Goal: Information Seeking & Learning: Learn about a topic

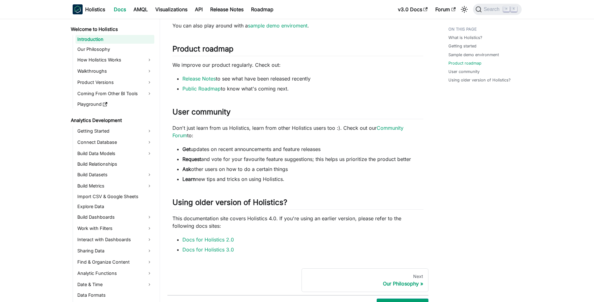
scroll to position [355, 0]
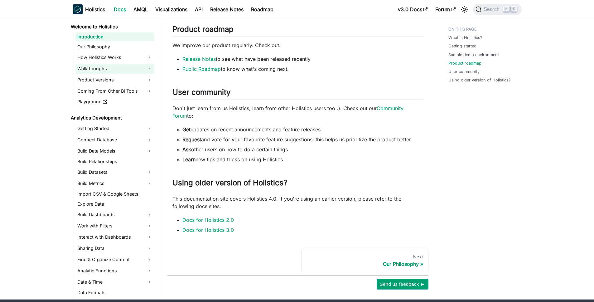
click at [91, 68] on link "Walkthroughs" at bounding box center [115, 69] width 79 height 10
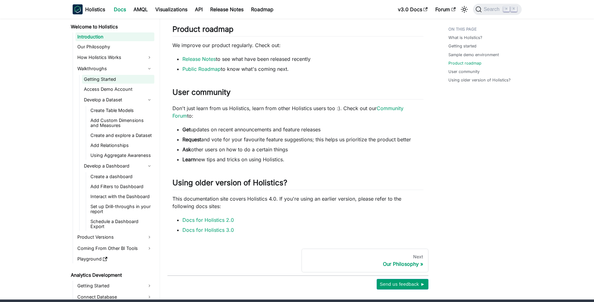
click at [95, 80] on link "Getting Started" at bounding box center [118, 79] width 72 height 9
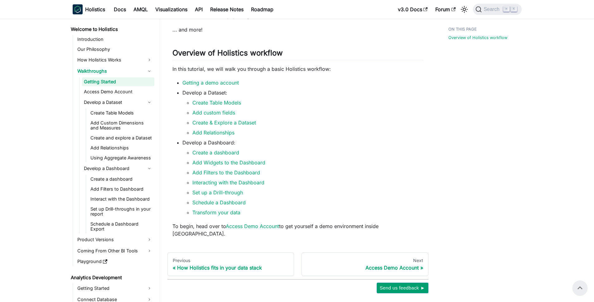
scroll to position [95, 0]
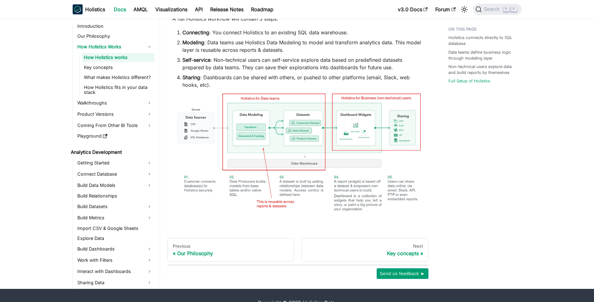
scroll to position [388, 0]
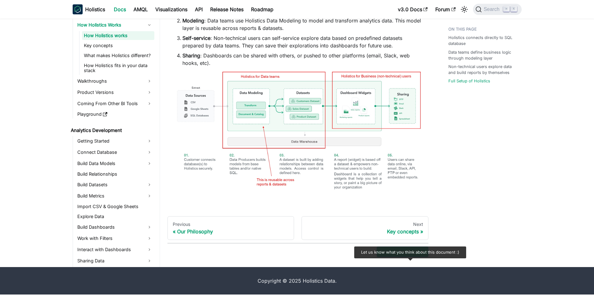
click at [410, 256] on span "Send us feedback ►" at bounding box center [403, 252] width 46 height 8
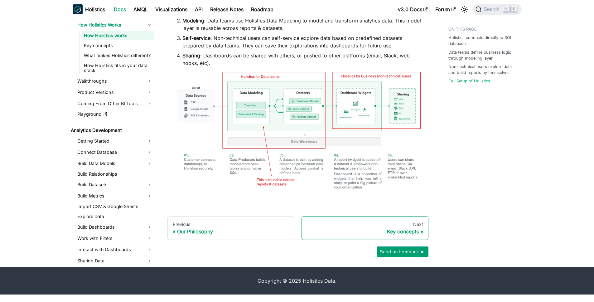
click at [411, 227] on div "Next" at bounding box center [365, 225] width 116 height 6
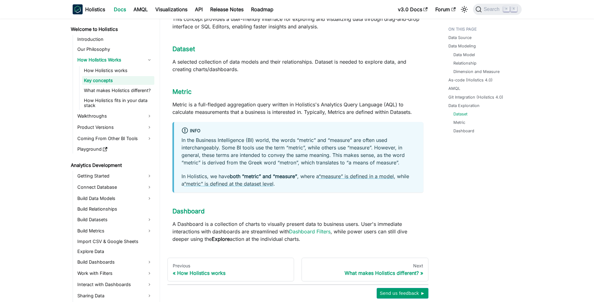
scroll to position [660, 0]
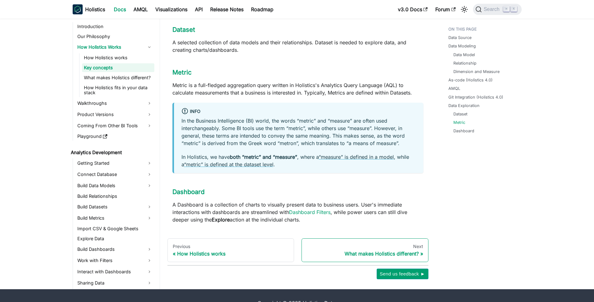
click at [419, 251] on div "What makes Holistics different?" at bounding box center [365, 254] width 116 height 6
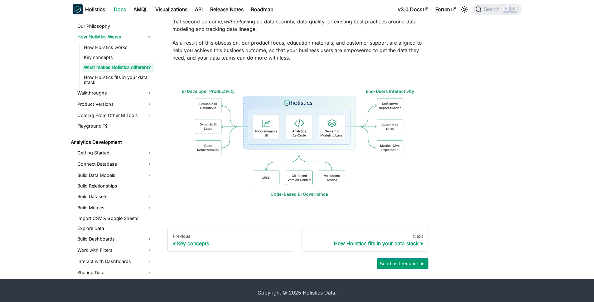
scroll to position [143, 0]
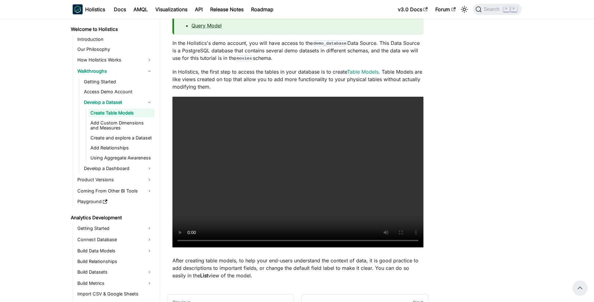
scroll to position [84, 0]
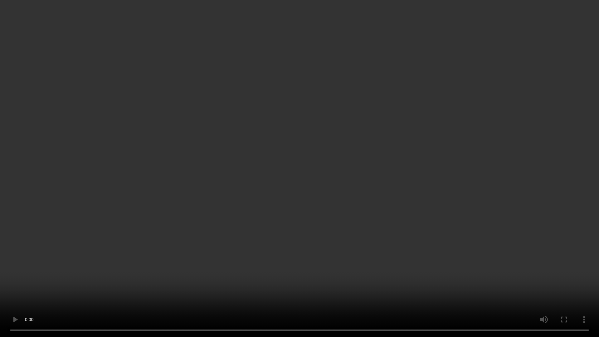
click at [564, 106] on video "Your browser does not support embedding video, but you can download it ." at bounding box center [299, 168] width 599 height 337
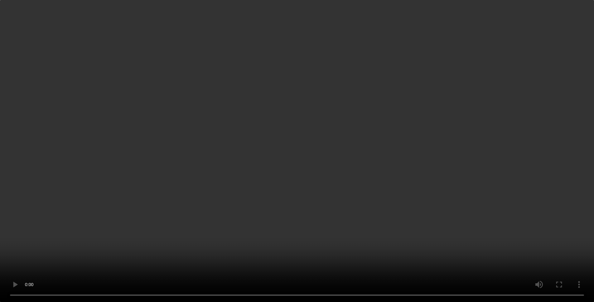
scroll to position [164, 0]
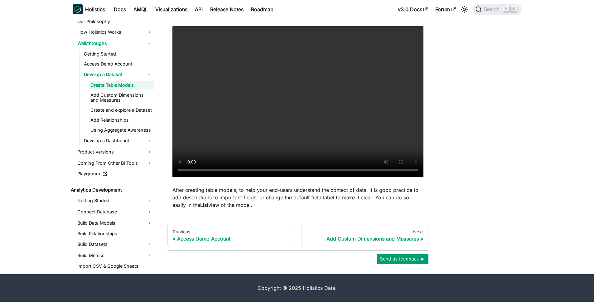
click at [116, 195] on li "Analytics Development Getting Started Connect Database Build Data Models Build …" at bounding box center [112, 294] width 86 height 217
click at [117, 197] on link "Getting Started" at bounding box center [115, 201] width 79 height 10
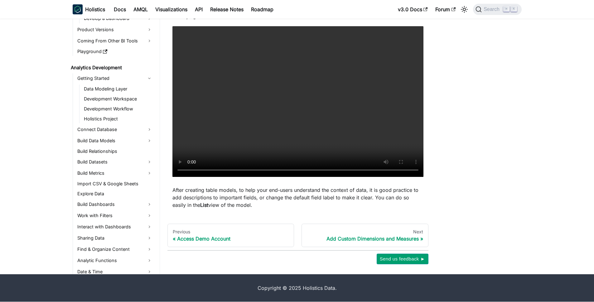
scroll to position [122, 0]
click at [128, 139] on link "Build Data Models" at bounding box center [115, 141] width 79 height 10
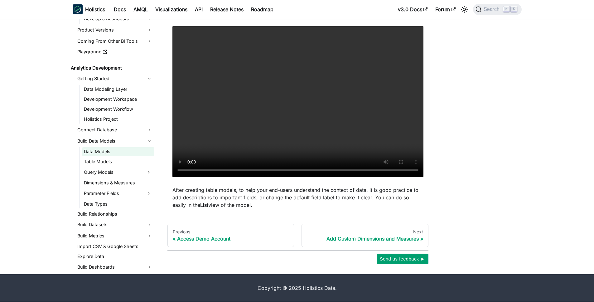
click at [127, 153] on link "Data Models" at bounding box center [118, 151] width 72 height 9
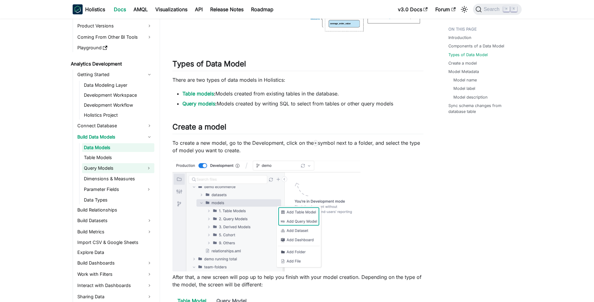
scroll to position [164, 0]
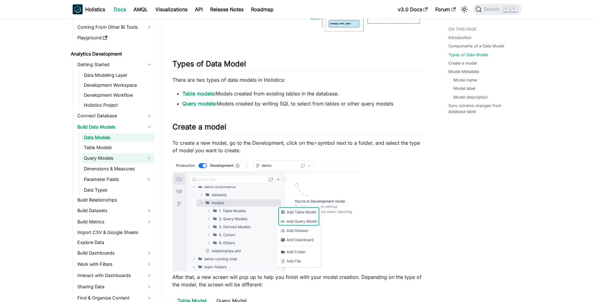
click at [138, 160] on link "Query Models" at bounding box center [112, 158] width 61 height 10
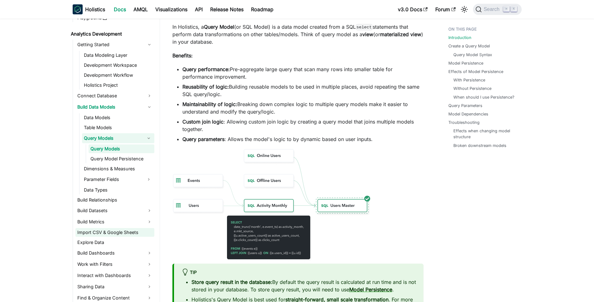
scroll to position [258, 0]
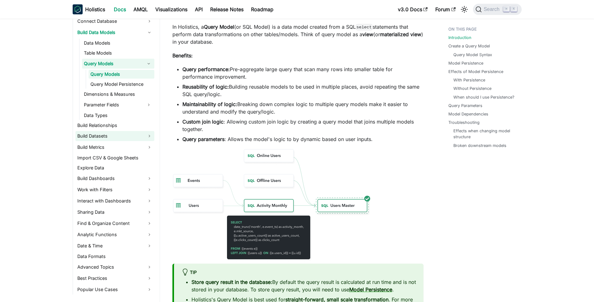
click at [110, 132] on link "Build Datasets" at bounding box center [115, 136] width 79 height 10
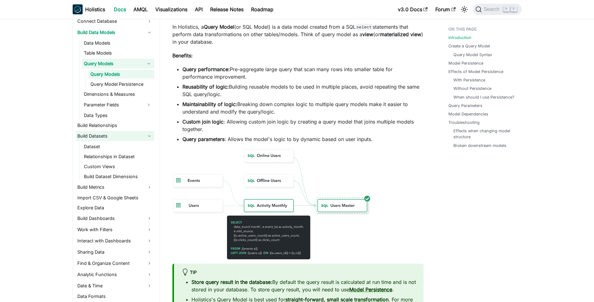
click at [110, 133] on link "Build Datasets" at bounding box center [115, 136] width 79 height 10
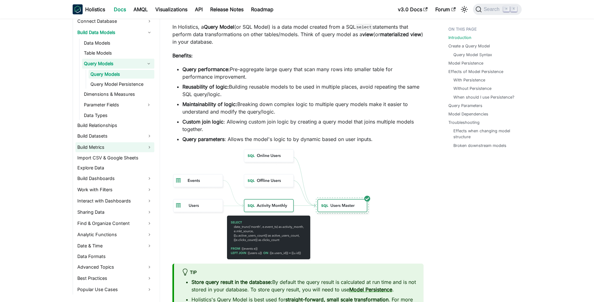
click at [111, 145] on link "Build Metrics" at bounding box center [115, 147] width 79 height 10
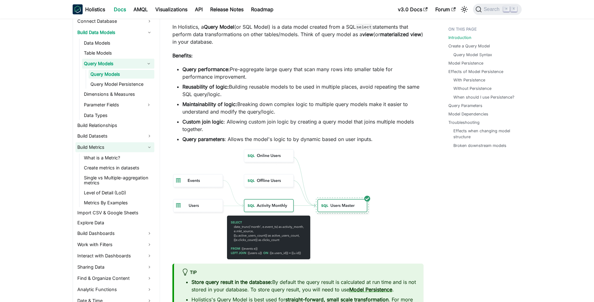
click at [111, 145] on link "Build Metrics" at bounding box center [115, 147] width 79 height 10
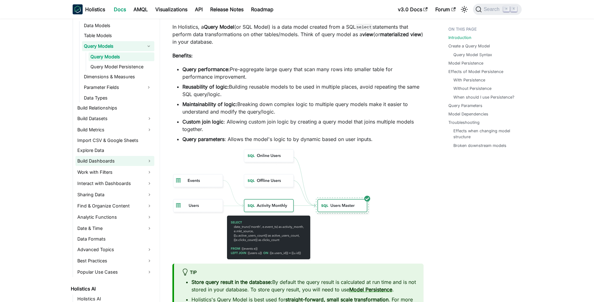
scroll to position [279, 0]
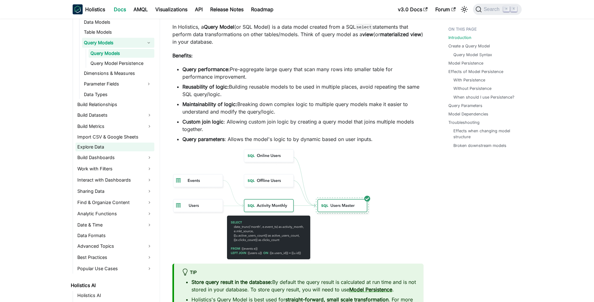
click at [106, 145] on link "Explore Data" at bounding box center [115, 147] width 79 height 9
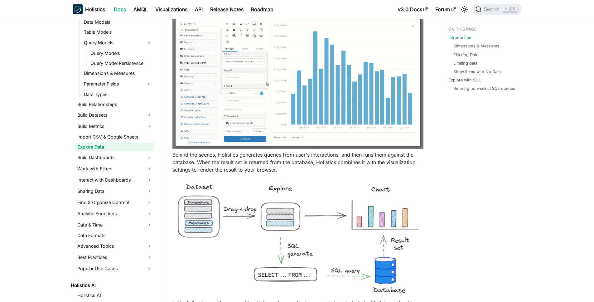
scroll to position [144, 0]
